Goal: Information Seeking & Learning: Learn about a topic

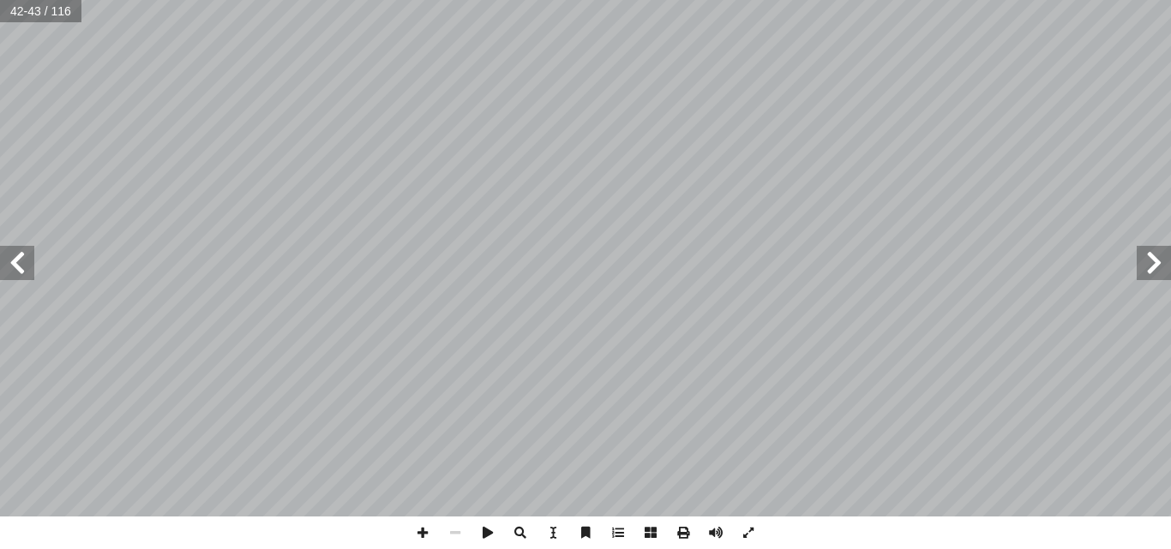
click at [14, 273] on span at bounding box center [17, 263] width 34 height 34
click at [1148, 264] on span at bounding box center [1153, 263] width 34 height 34
click at [417, 528] on span at bounding box center [422, 533] width 33 height 33
click at [18, 260] on span at bounding box center [17, 263] width 34 height 34
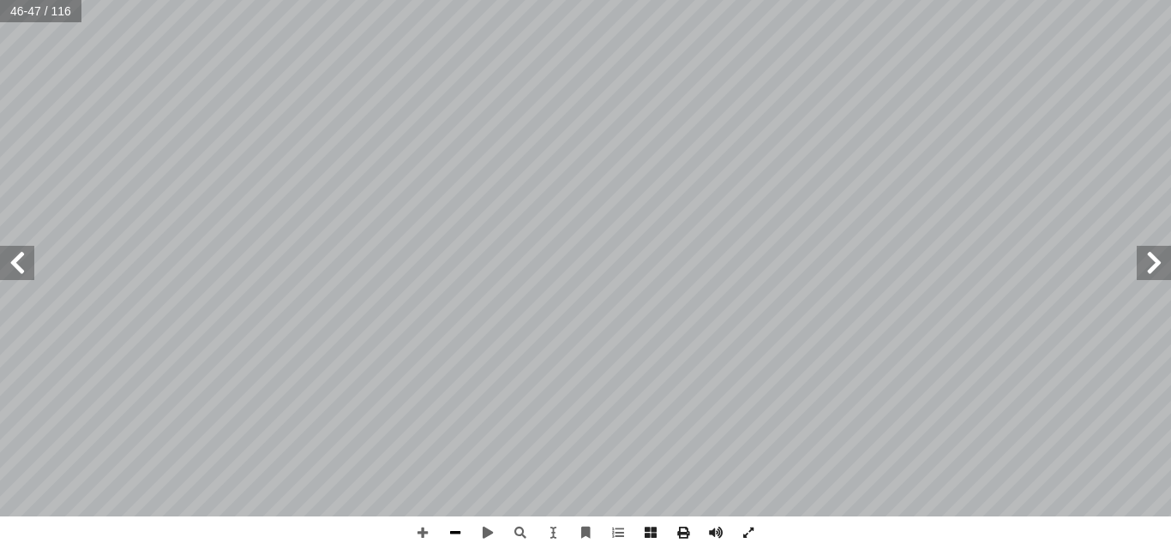
click at [461, 529] on span at bounding box center [455, 533] width 33 height 33
